Goal: Information Seeking & Learning: Learn about a topic

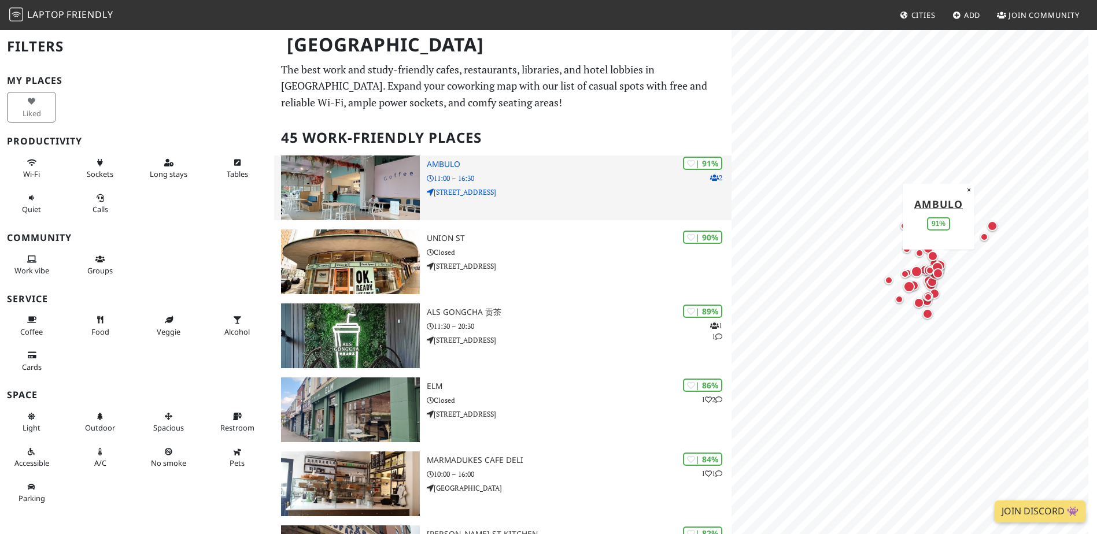
click at [534, 180] on p "11:00 – 16:30" at bounding box center [579, 178] width 305 height 11
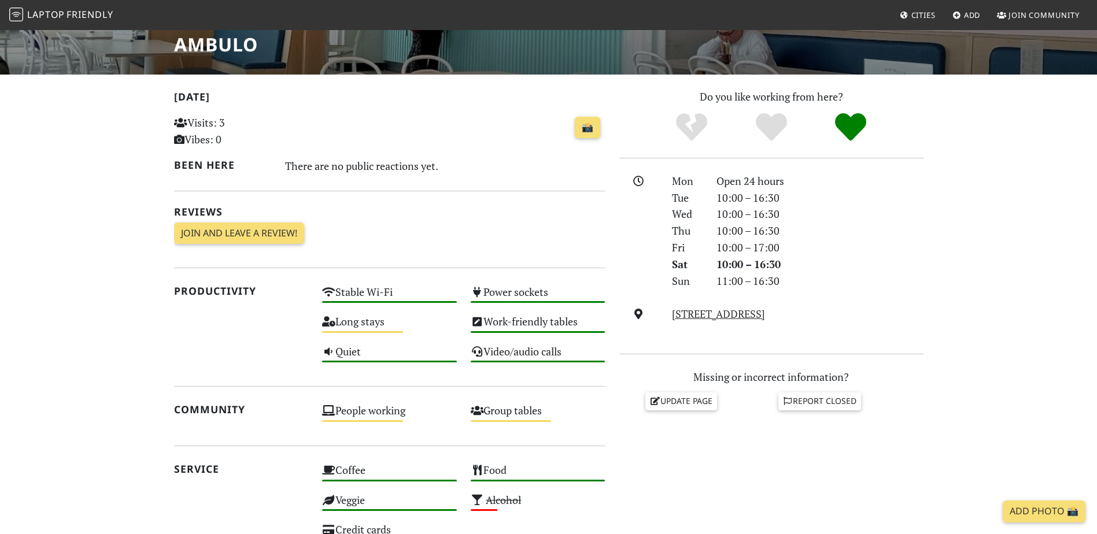
scroll to position [289, 0]
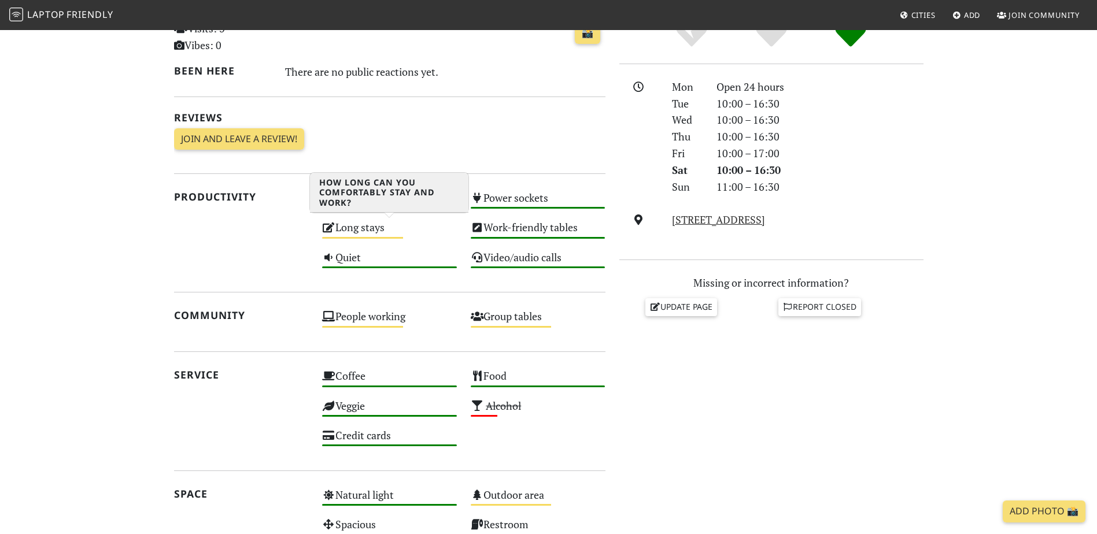
click at [357, 231] on div "Long stays Medium" at bounding box center [389, 232] width 149 height 29
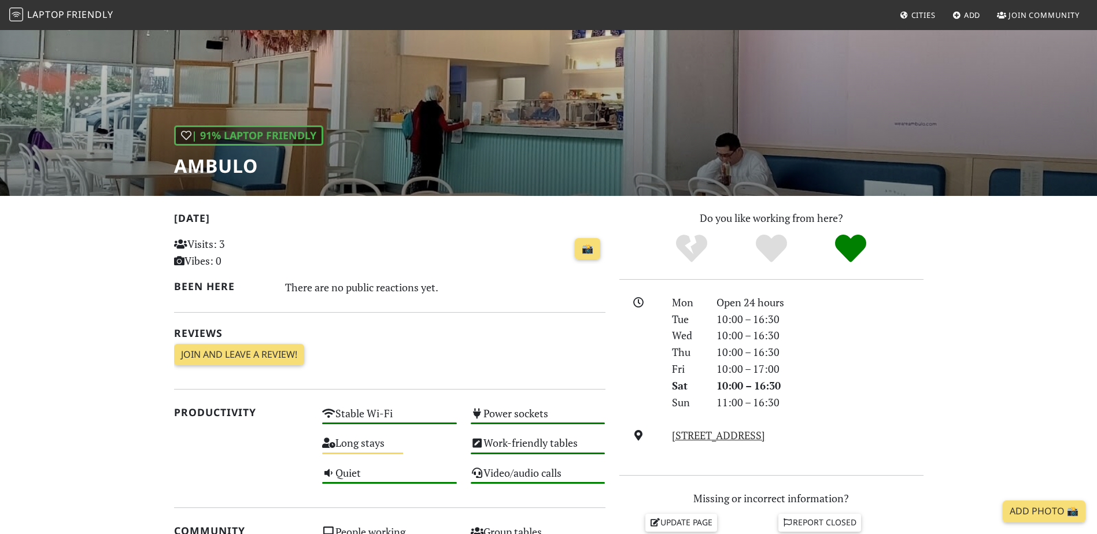
scroll to position [0, 0]
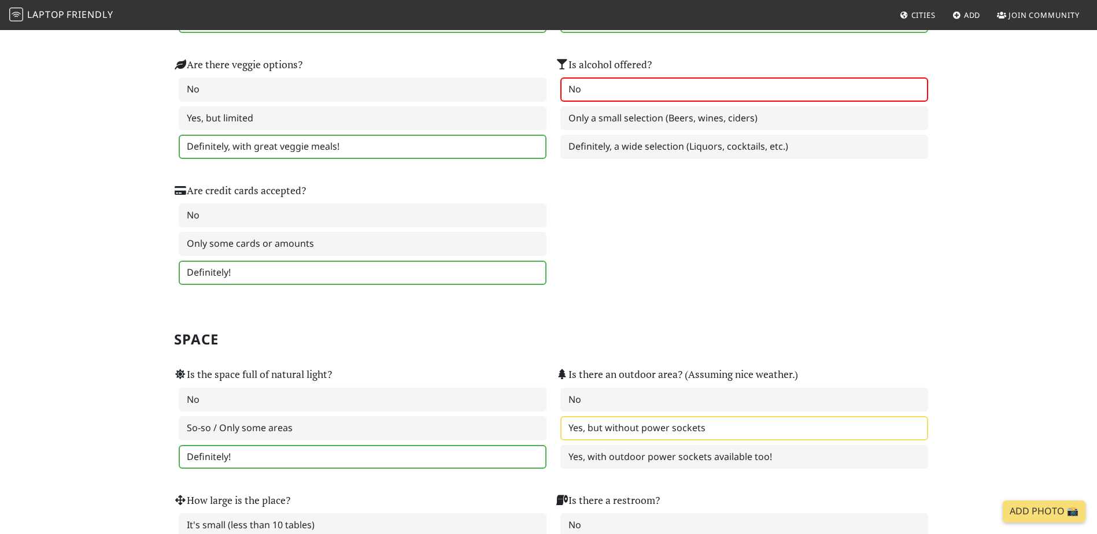
scroll to position [1214, 0]
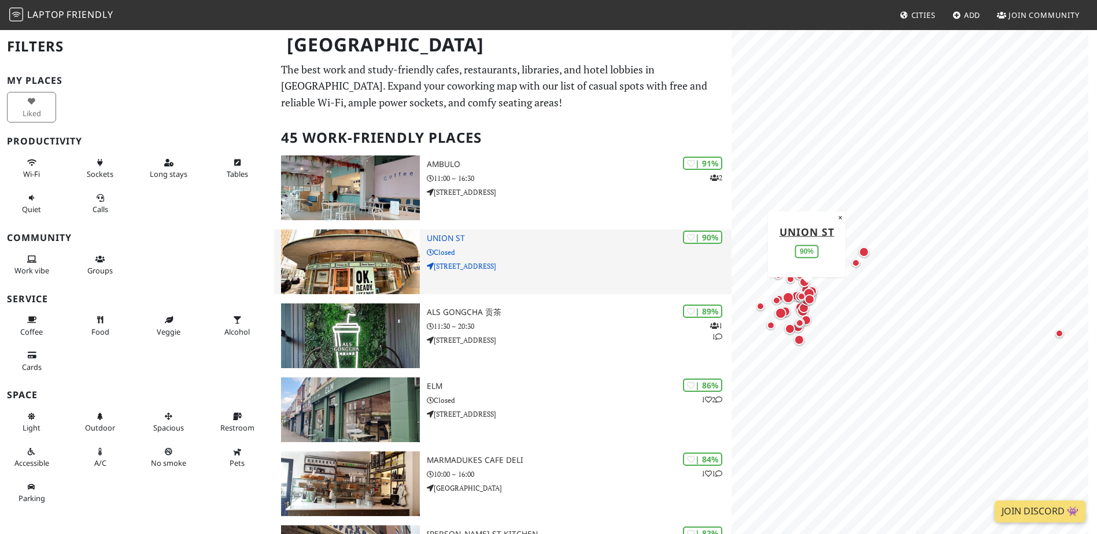
click at [545, 261] on p "[STREET_ADDRESS]" at bounding box center [579, 266] width 305 height 11
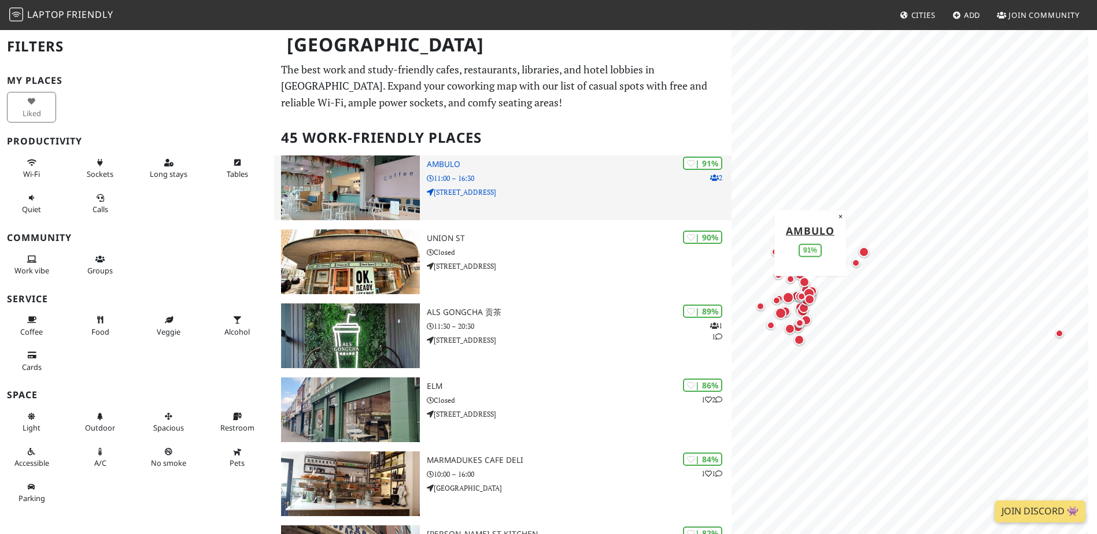
click at [463, 166] on h3 "Ambulo" at bounding box center [579, 165] width 305 height 10
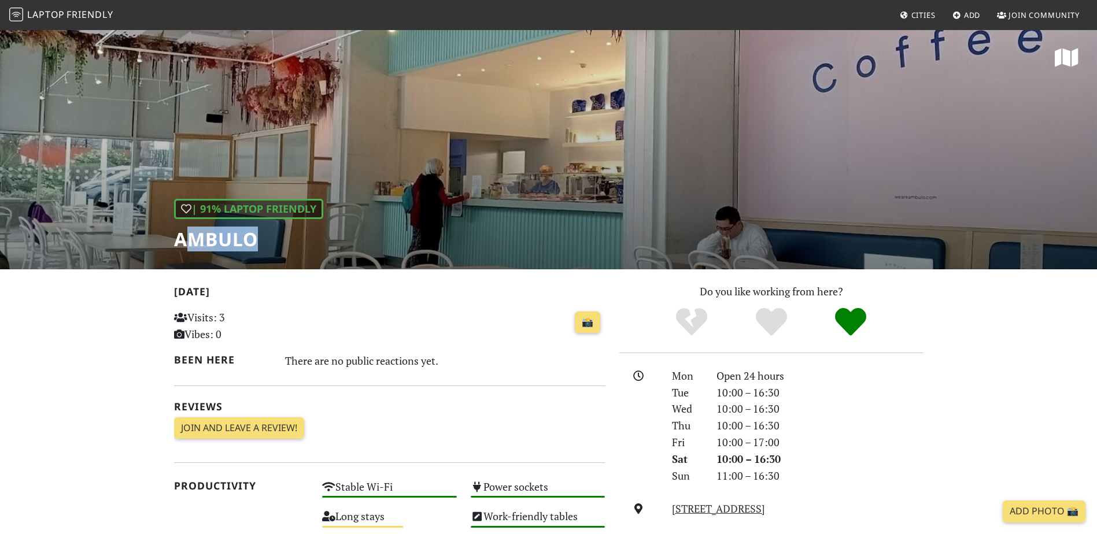
drag, startPoint x: 257, startPoint y: 239, endPoint x: 187, endPoint y: 236, distance: 70.0
click at [187, 236] on h1 "Ambulo" at bounding box center [248, 239] width 149 height 22
click at [187, 239] on h1 "Ambulo" at bounding box center [248, 239] width 149 height 22
drag, startPoint x: 176, startPoint y: 239, endPoint x: 288, endPoint y: 249, distance: 112.0
click at [288, 249] on h1 "Ambulo" at bounding box center [248, 239] width 149 height 22
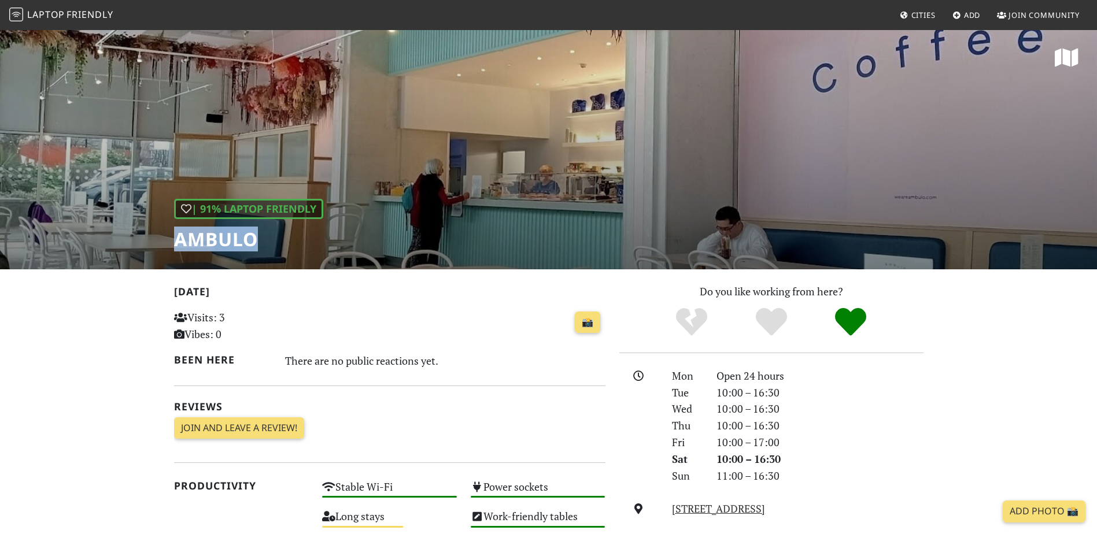
drag, startPoint x: 288, startPoint y: 249, endPoint x: 212, endPoint y: 238, distance: 77.1
click at [261, 286] on h2 "Today" at bounding box center [389, 294] width 431 height 17
drag, startPoint x: 175, startPoint y: 240, endPoint x: 262, endPoint y: 241, distance: 87.3
click at [262, 241] on h1 "Ambulo" at bounding box center [248, 239] width 149 height 22
drag, startPoint x: 262, startPoint y: 241, endPoint x: 217, endPoint y: 241, distance: 45.1
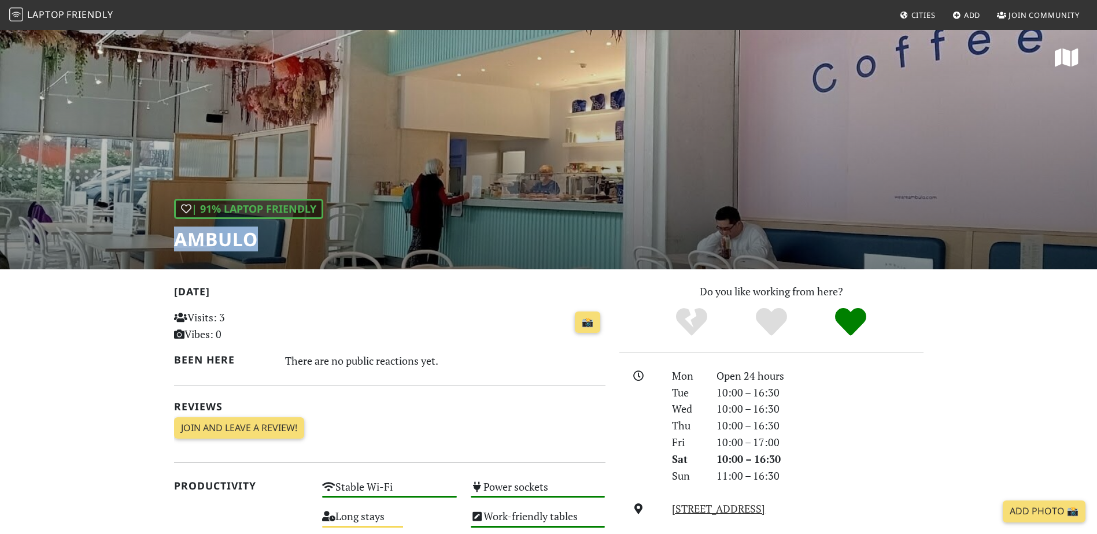
copy h1 "Ambulo"
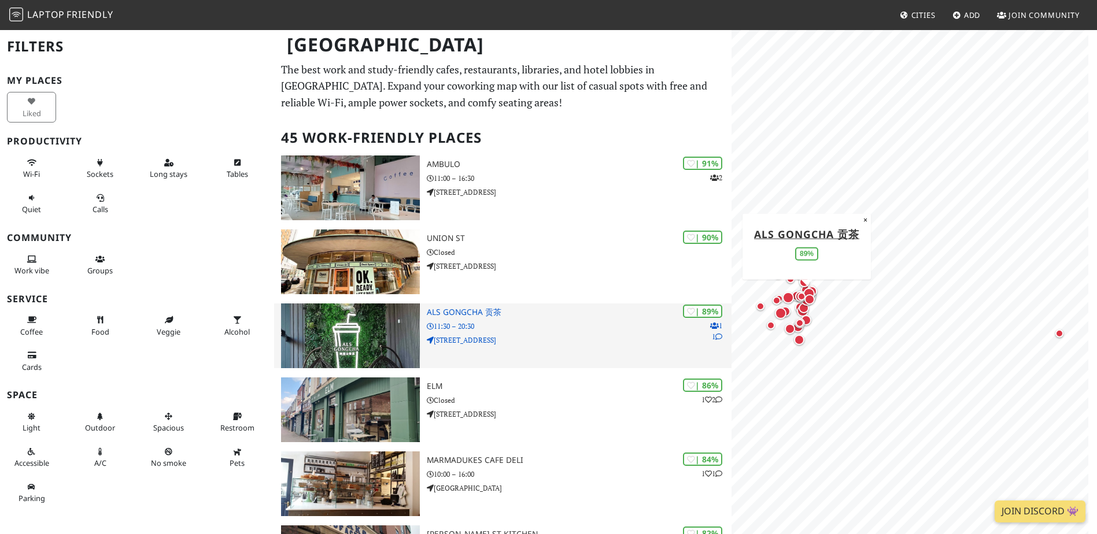
click at [583, 315] on h3 "ALS Gongcha 贡茶" at bounding box center [579, 313] width 305 height 10
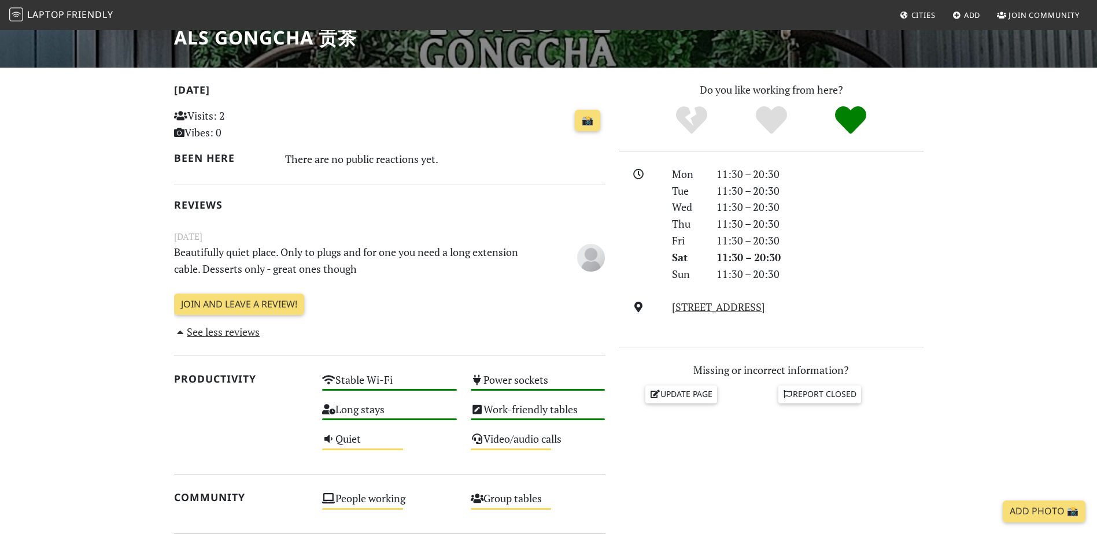
scroll to position [58, 0]
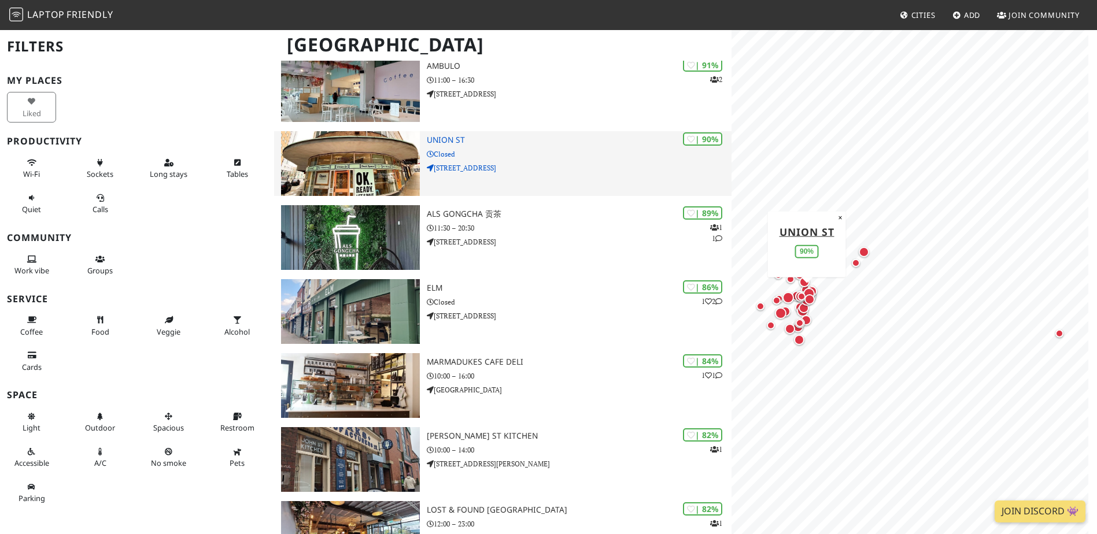
scroll to position [116, 0]
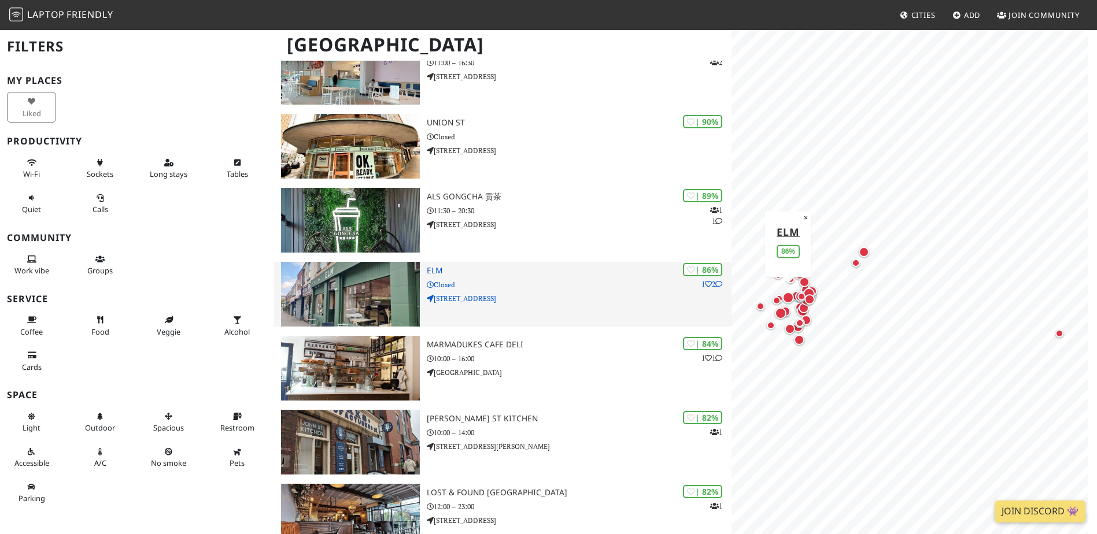
click at [572, 282] on p "Closed" at bounding box center [579, 284] width 305 height 11
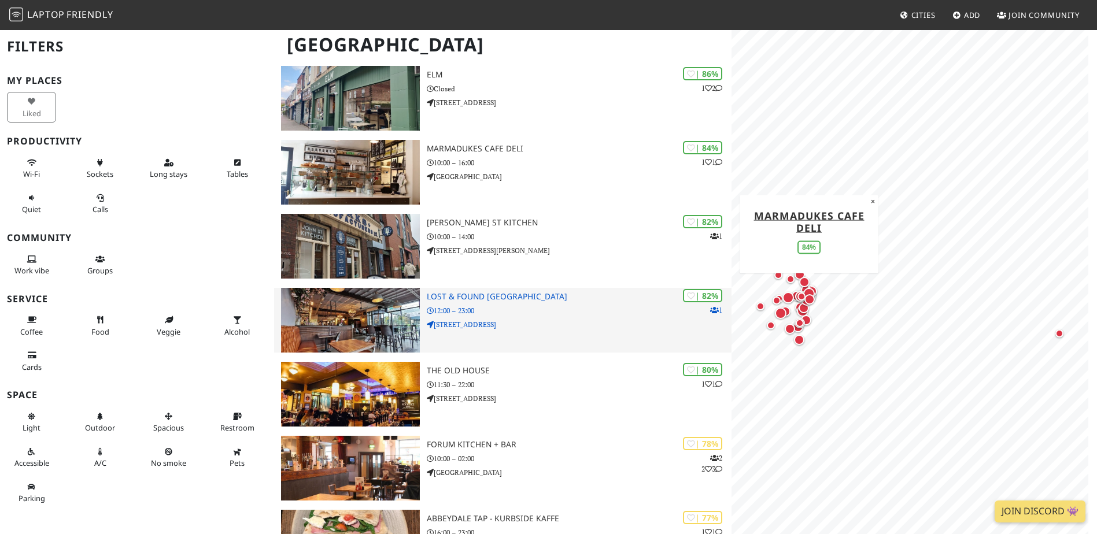
scroll to position [347, 0]
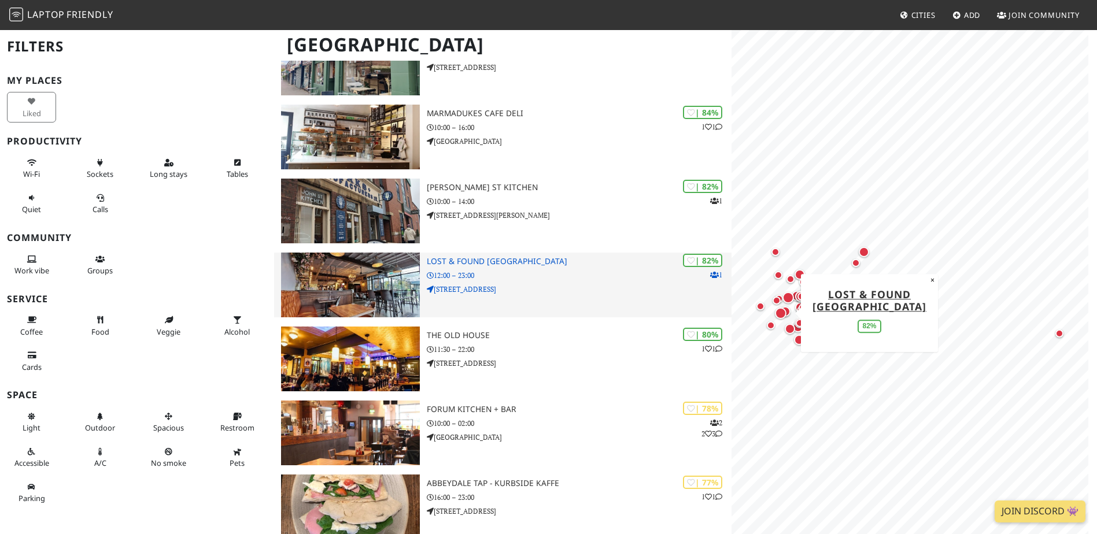
click at [571, 291] on p "516 Ecclesall Road" at bounding box center [579, 289] width 305 height 11
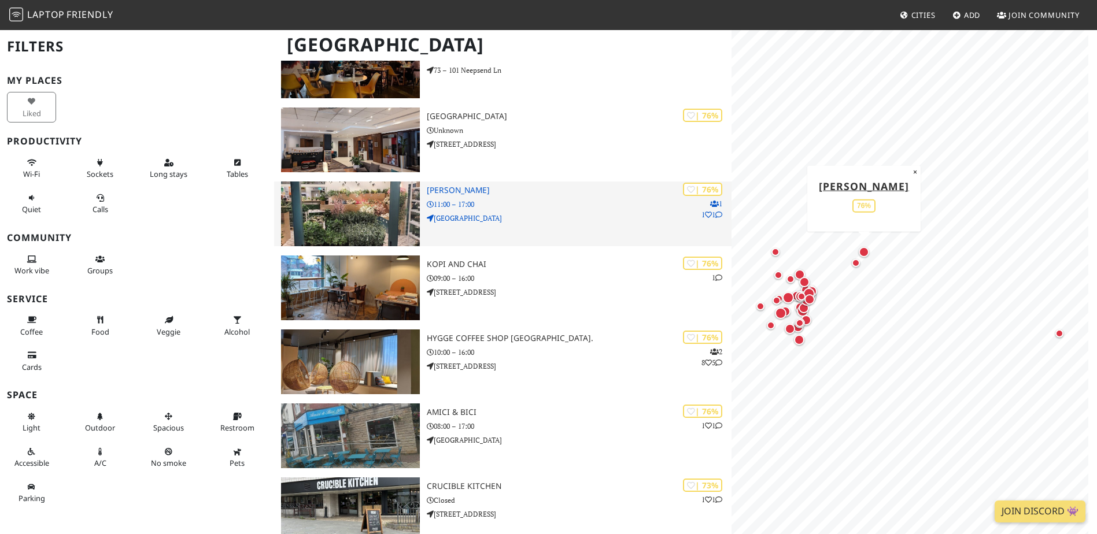
scroll to position [867, 0]
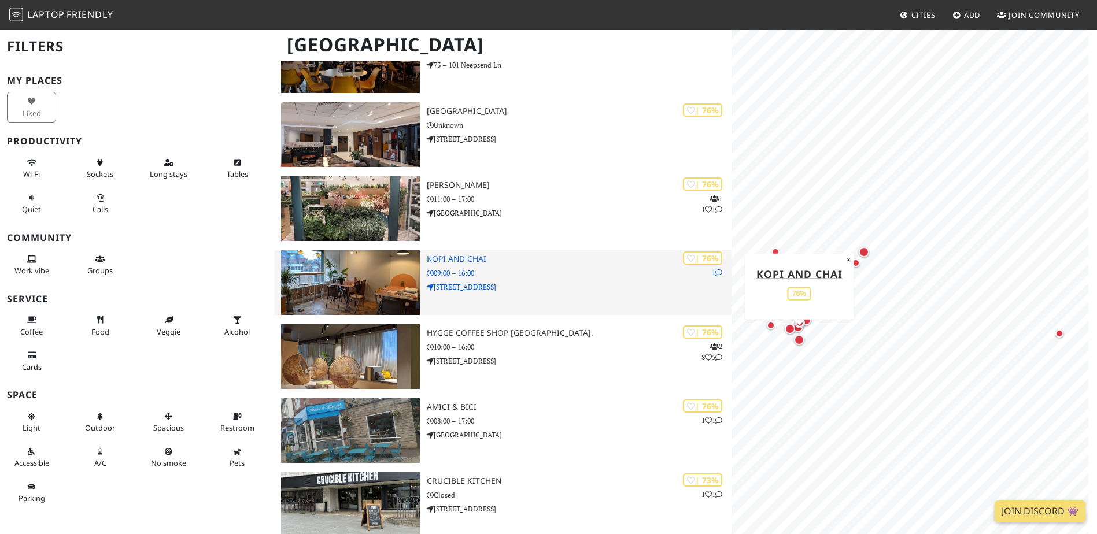
click at [564, 297] on div "| 76% 1 Kopi and Chai 09:00 – 16:00 55 Derbyshire Lane" at bounding box center [579, 282] width 305 height 65
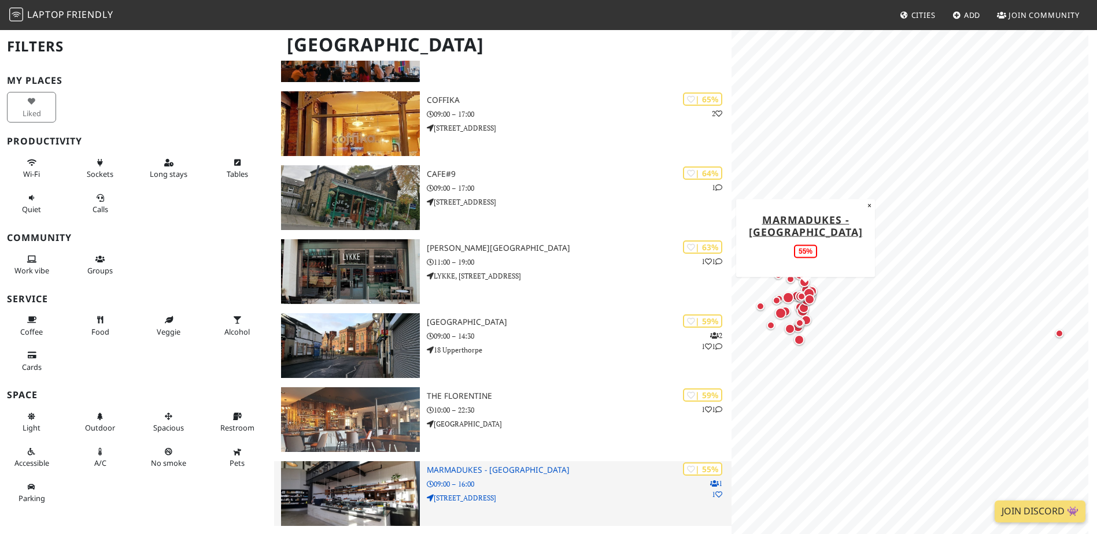
scroll to position [1754, 0]
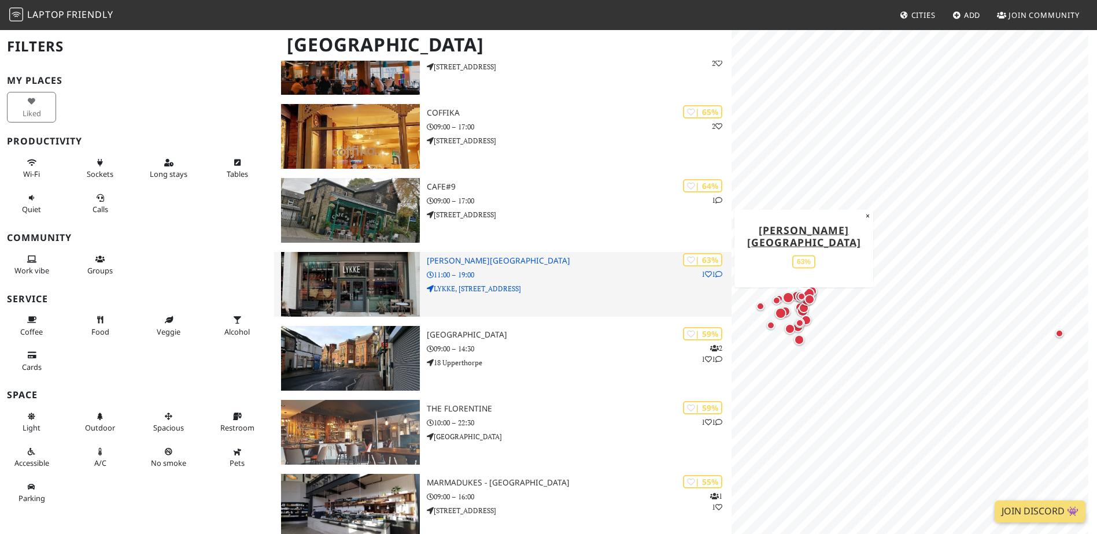
click at [592, 287] on p "LYKKE, Unit 8, 11 New Era Square" at bounding box center [579, 288] width 305 height 11
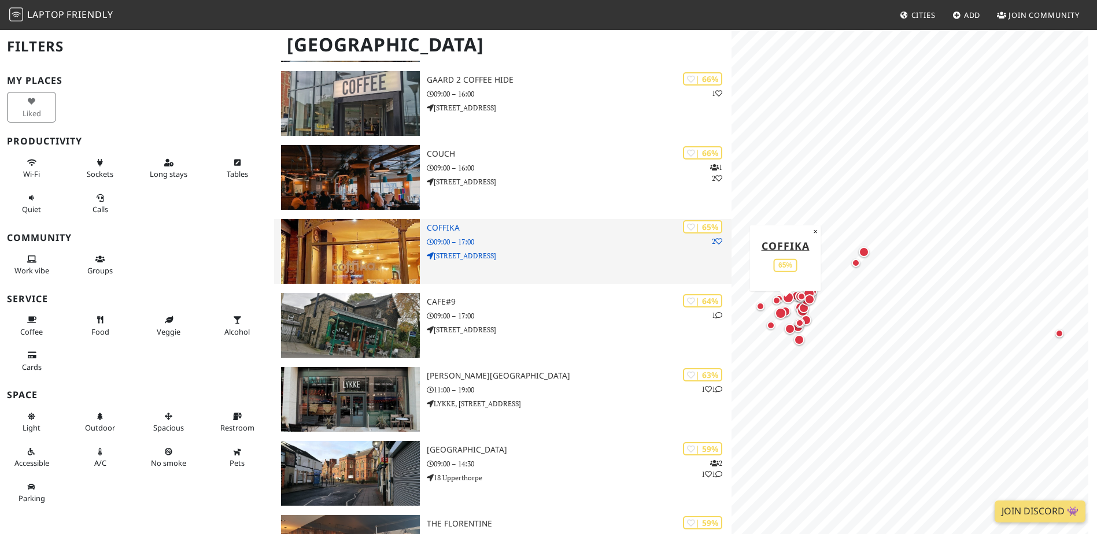
scroll to position [1638, 0]
click at [623, 247] on p "09:00 – 17:00" at bounding box center [579, 242] width 305 height 11
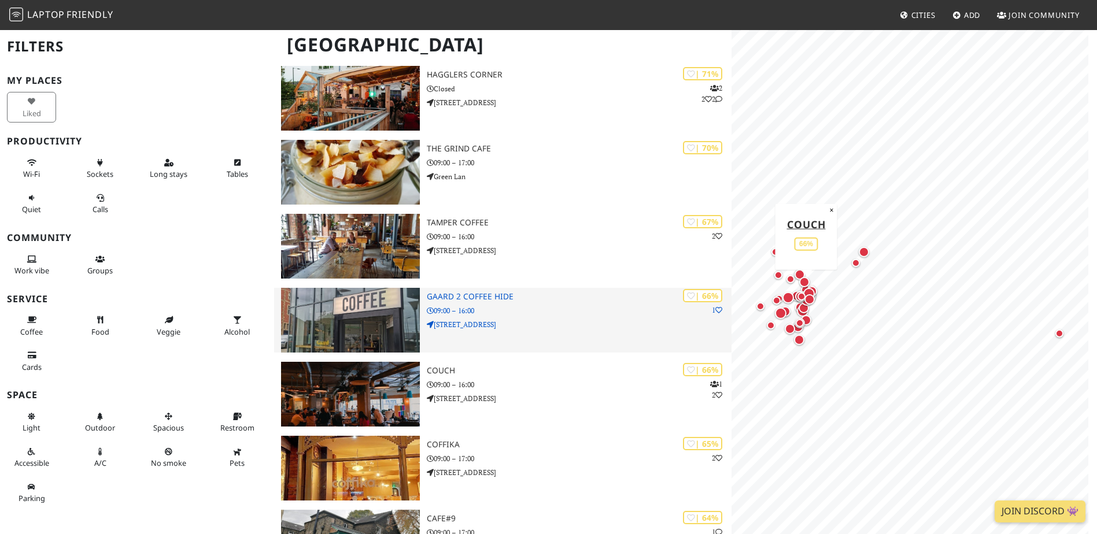
scroll to position [1407, 0]
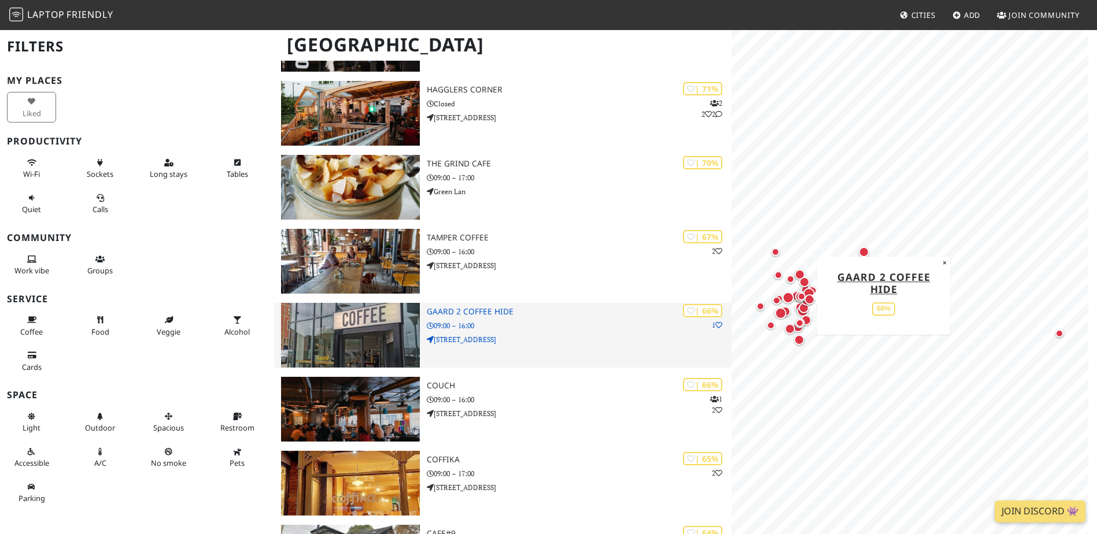
click at [555, 343] on p "8 Fitzwilliam Street" at bounding box center [579, 339] width 305 height 11
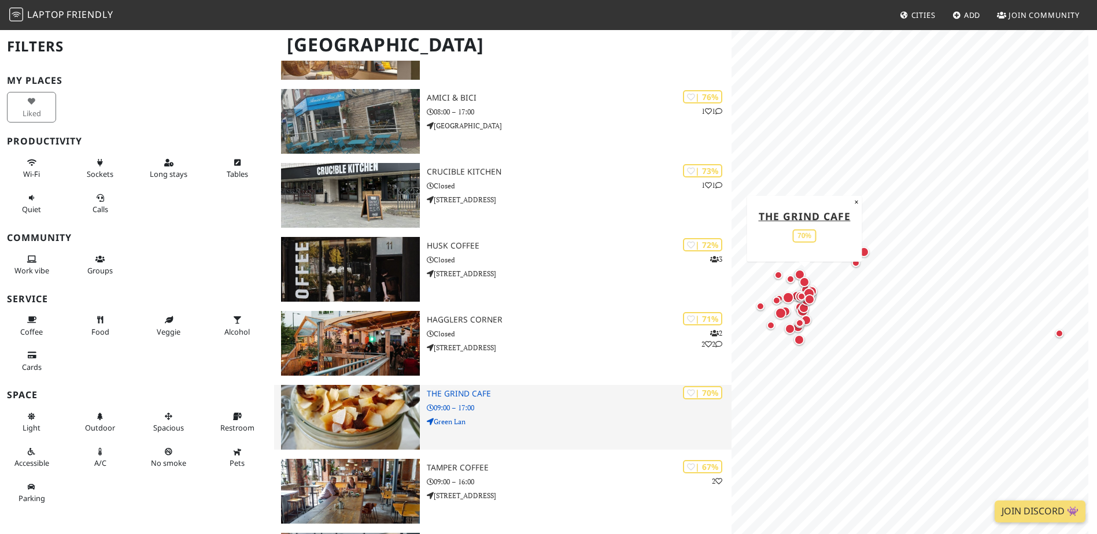
scroll to position [1176, 0]
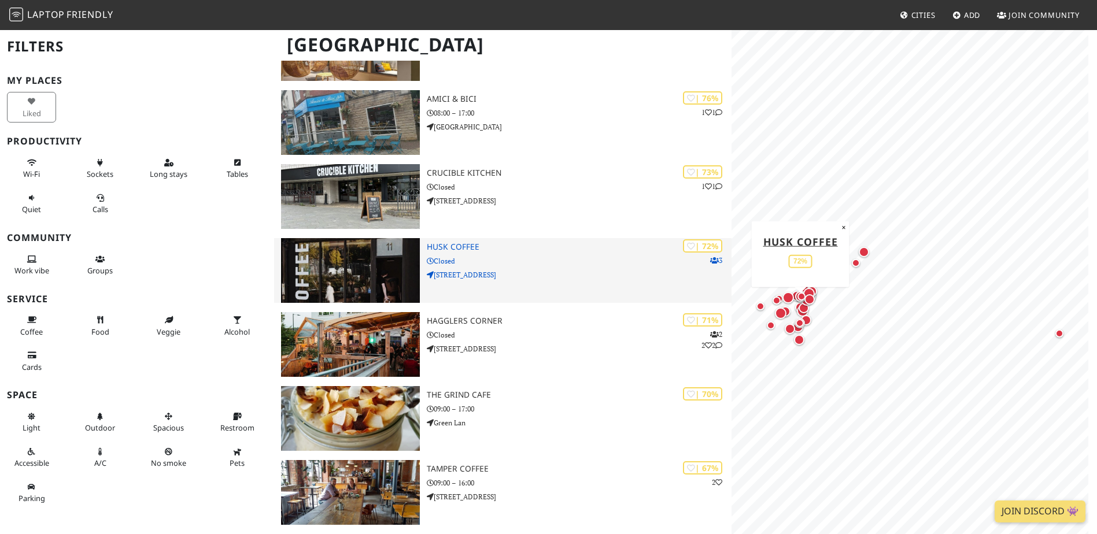
click at [560, 267] on div "| 72% 3 Husk Coffee Closed 11 Cemetery Road" at bounding box center [579, 270] width 305 height 65
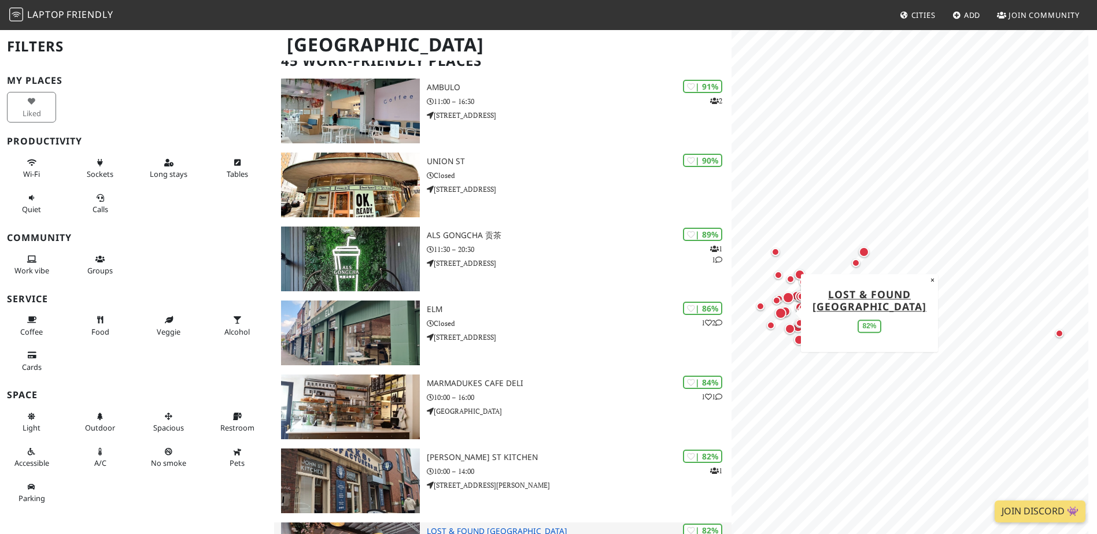
scroll to position [0, 0]
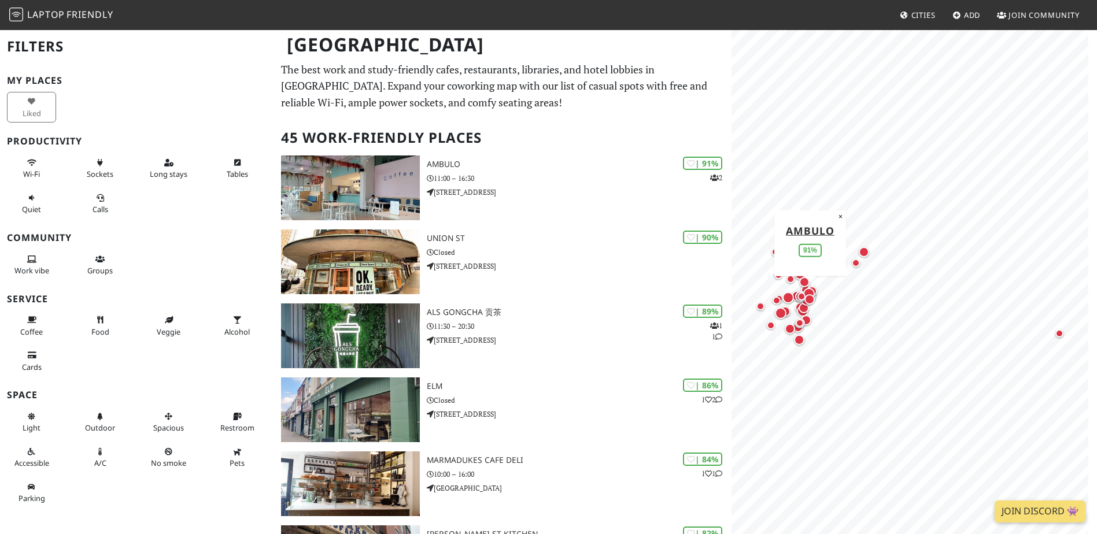
click at [67, 8] on span "Friendly" at bounding box center [89, 14] width 46 height 13
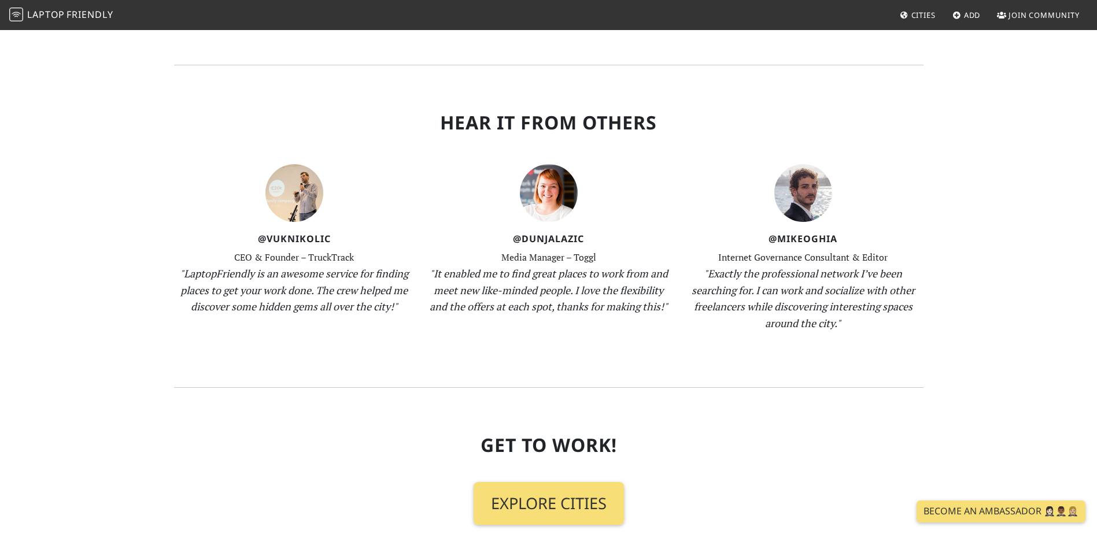
scroll to position [1041, 0]
